Goal: Task Accomplishment & Management: Manage account settings

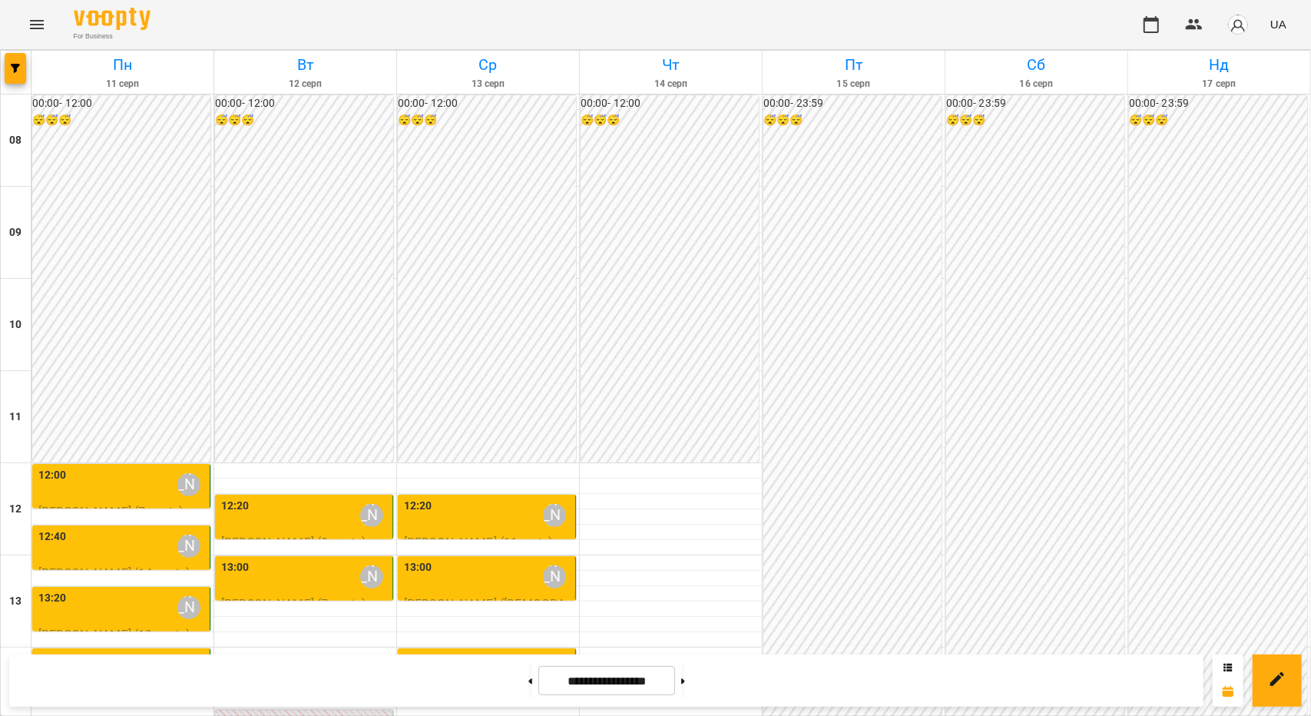
scroll to position [307, 0]
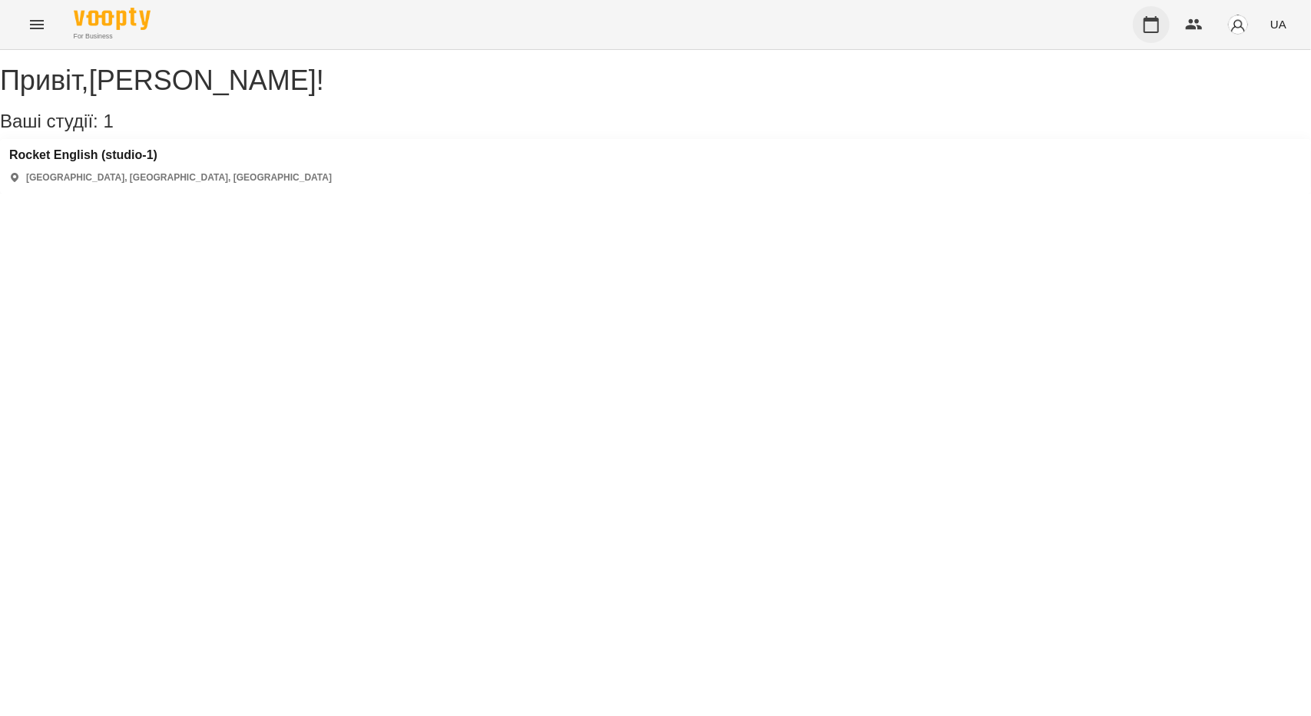
click at [1154, 28] on icon "button" at bounding box center [1151, 24] width 18 height 18
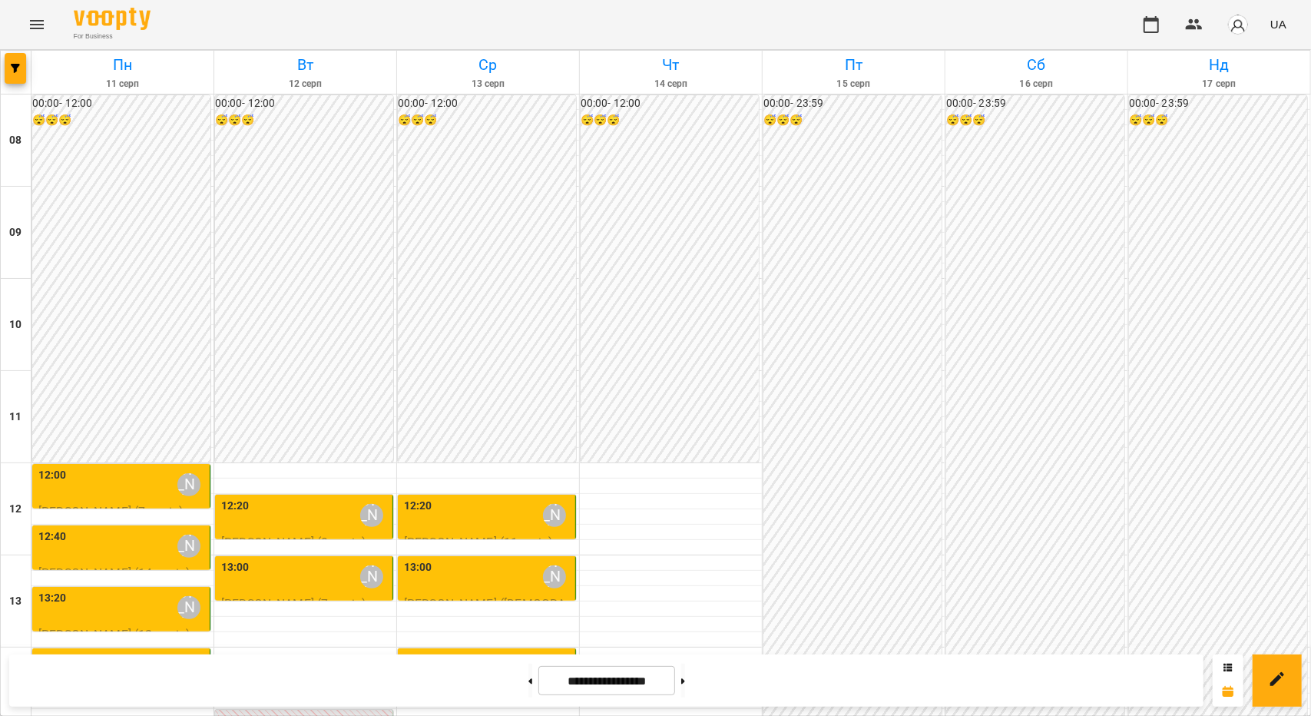
scroll to position [384, 0]
click at [449, 651] on div "14:00 Бандура Альона Валерїївна" at bounding box center [488, 668] width 168 height 35
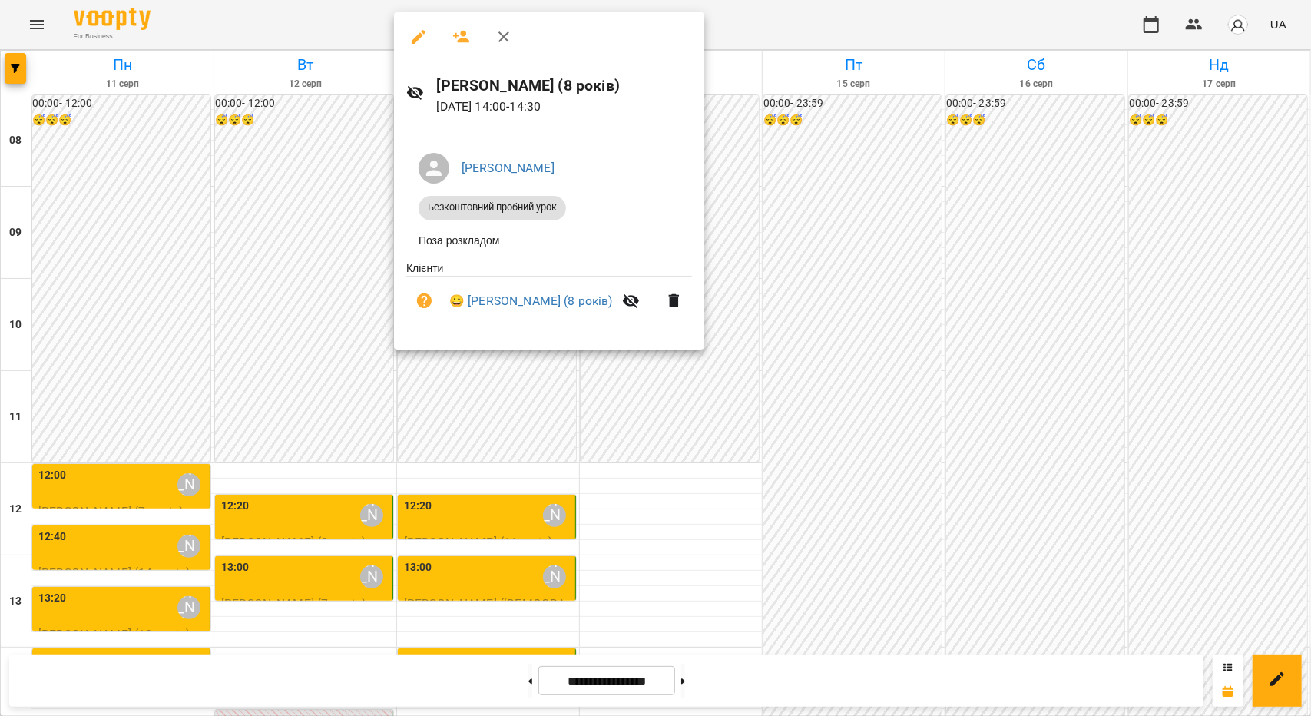
click at [585, 35] on div at bounding box center [549, 36] width 310 height 49
click at [773, 13] on div at bounding box center [655, 358] width 1311 height 716
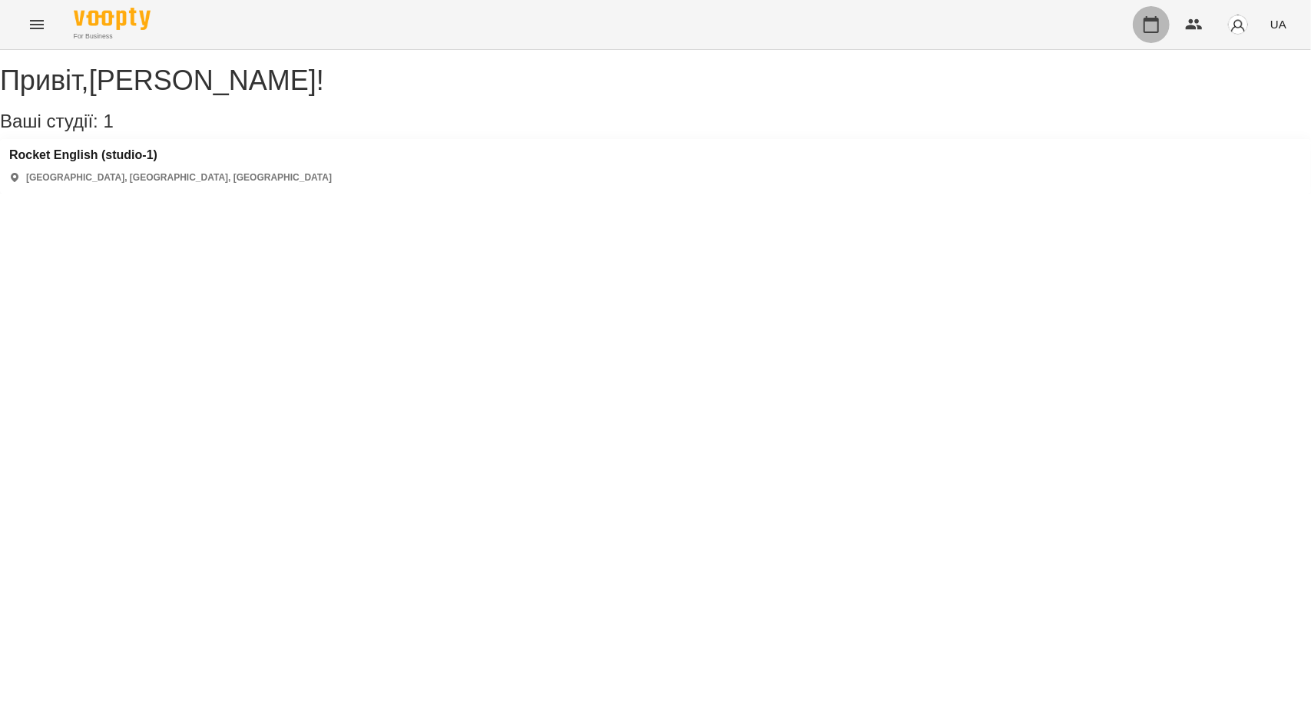
click at [1156, 30] on icon "button" at bounding box center [1151, 24] width 18 height 18
click at [1145, 8] on button "button" at bounding box center [1151, 24] width 37 height 37
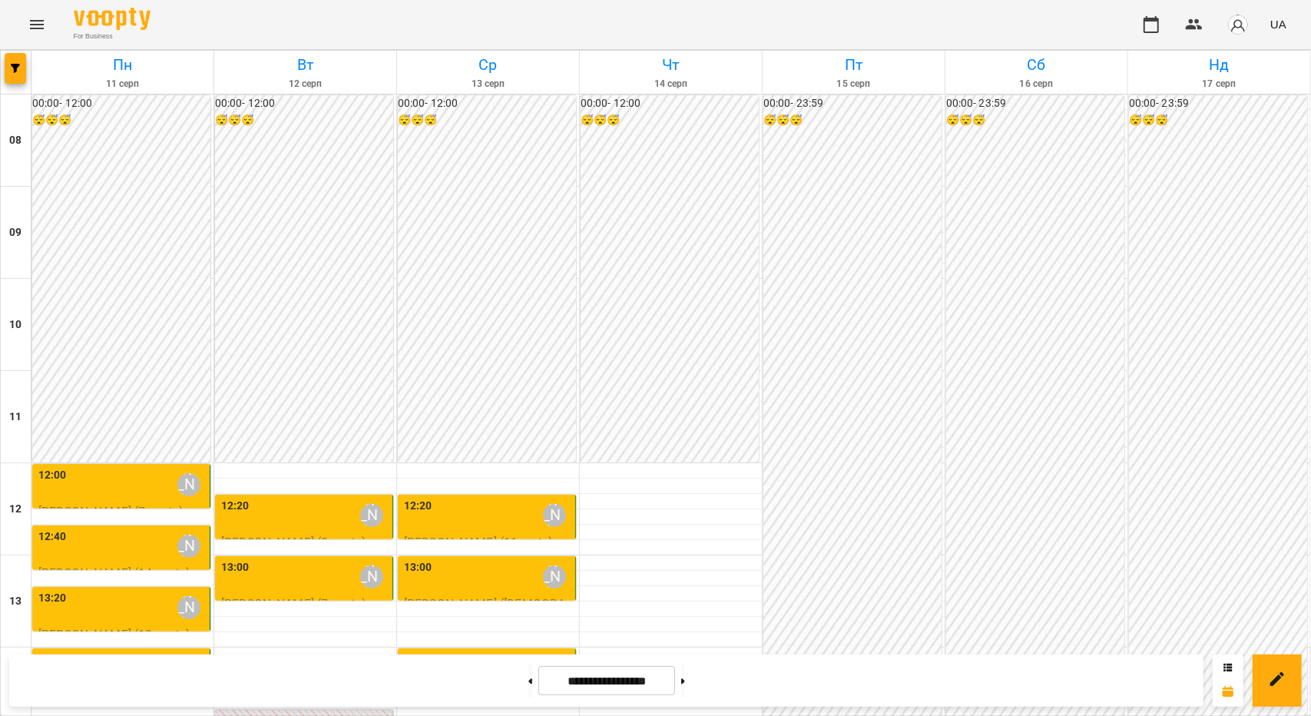
scroll to position [384, 0]
click at [318, 498] on div "12:20 [PERSON_NAME]" at bounding box center [305, 515] width 168 height 35
